Goal: Transaction & Acquisition: Subscribe to service/newsletter

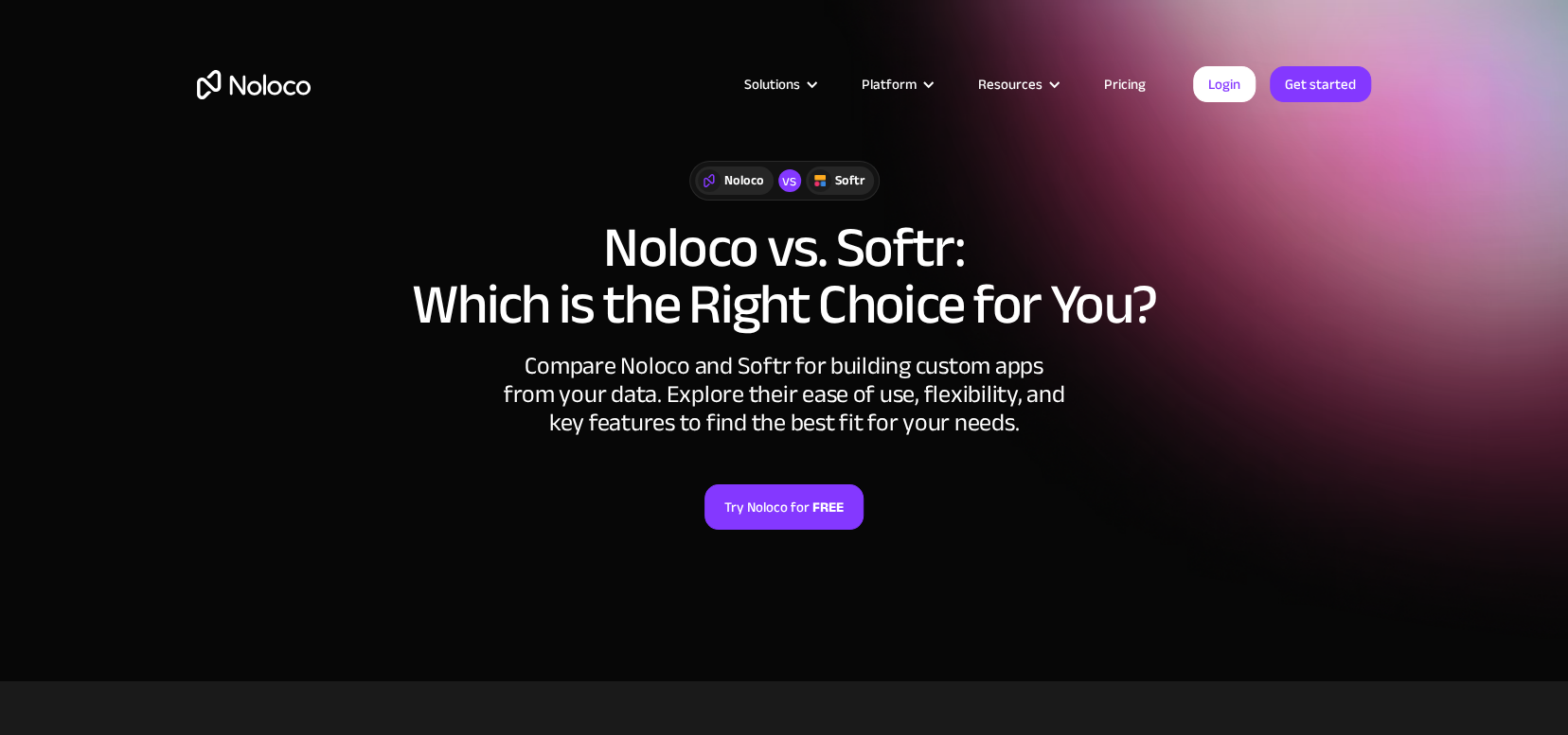
click at [247, 83] on img "home" at bounding box center [253, 85] width 114 height 29
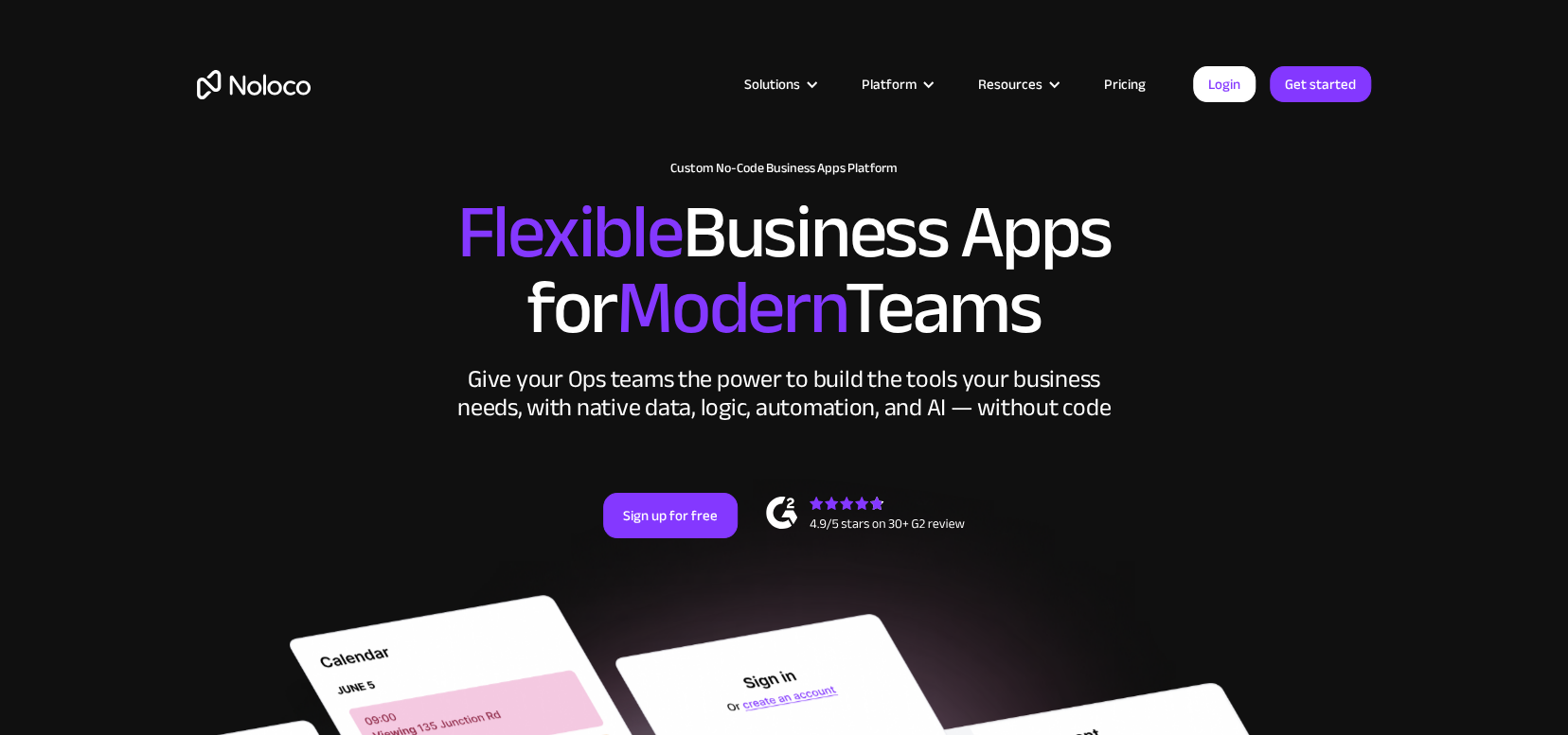
click at [1129, 79] on link "Pricing" at bounding box center [1124, 84] width 89 height 24
